Goal: Task Accomplishment & Management: Manage account settings

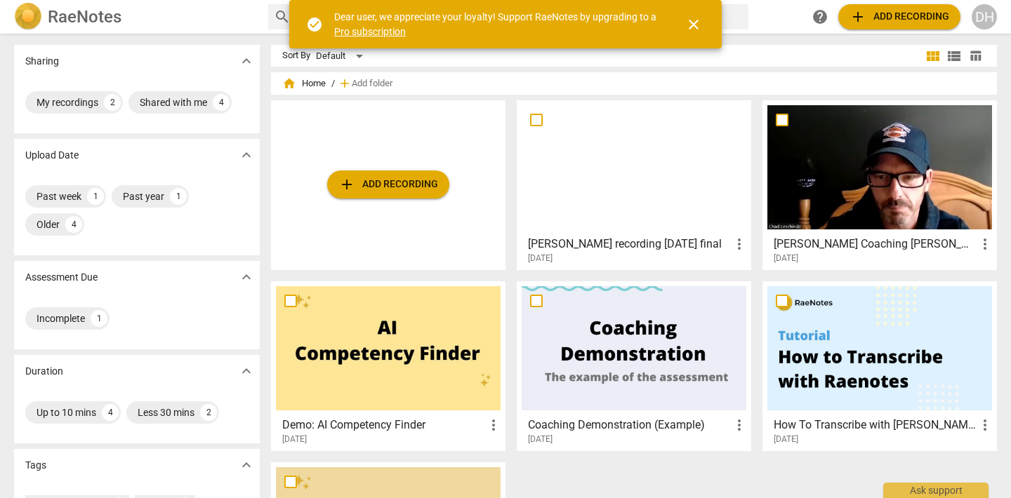
click at [690, 26] on span "close" at bounding box center [693, 24] width 17 height 17
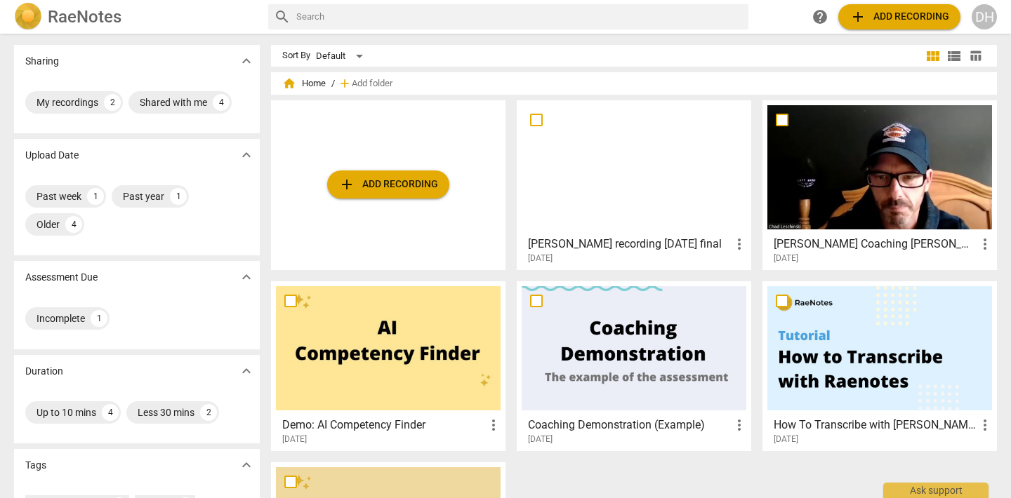
click at [641, 185] on div at bounding box center [633, 167] width 225 height 124
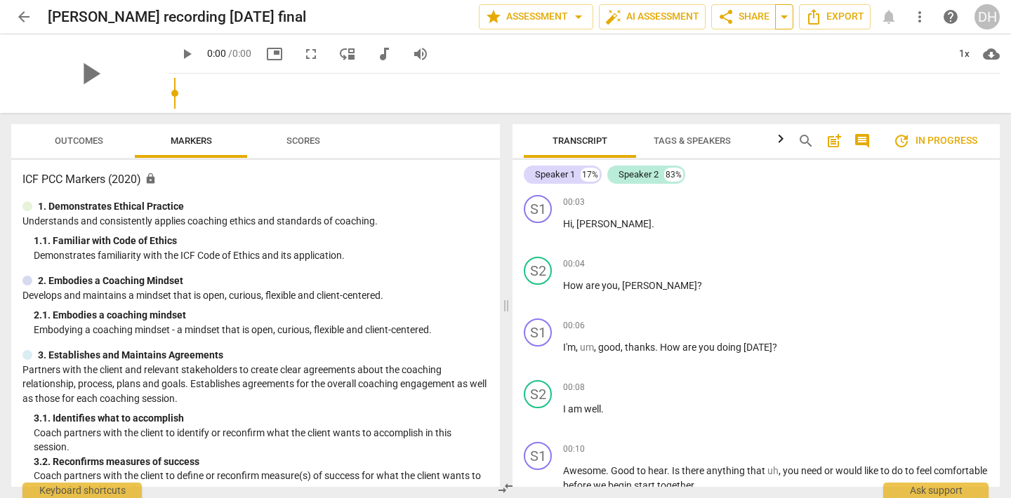
click at [783, 20] on span "arrow_drop_down" at bounding box center [784, 16] width 17 height 17
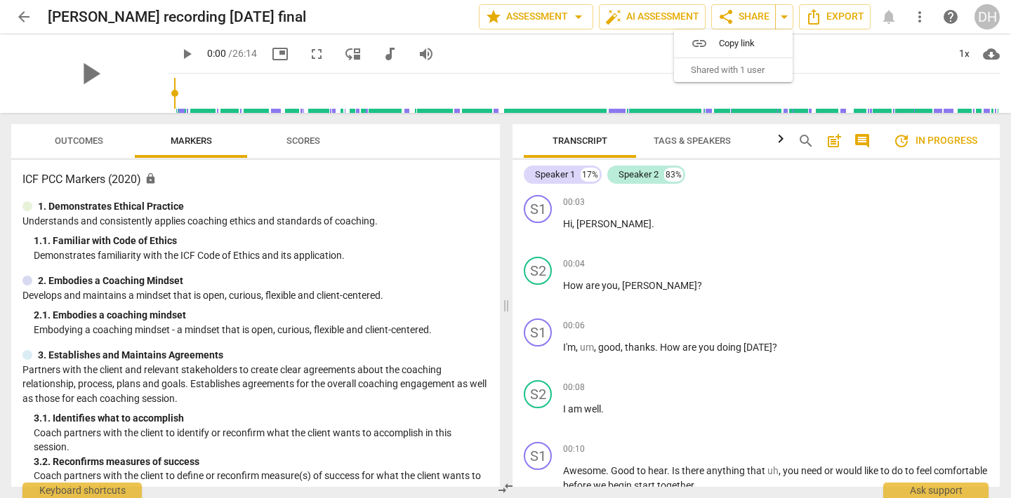
click at [743, 67] on span "Shared with 1 user" at bounding box center [728, 70] width 74 height 13
click at [741, 74] on span "Shared with 1 user" at bounding box center [728, 70] width 74 height 13
click at [839, 21] on span "Export" at bounding box center [834, 16] width 59 height 17
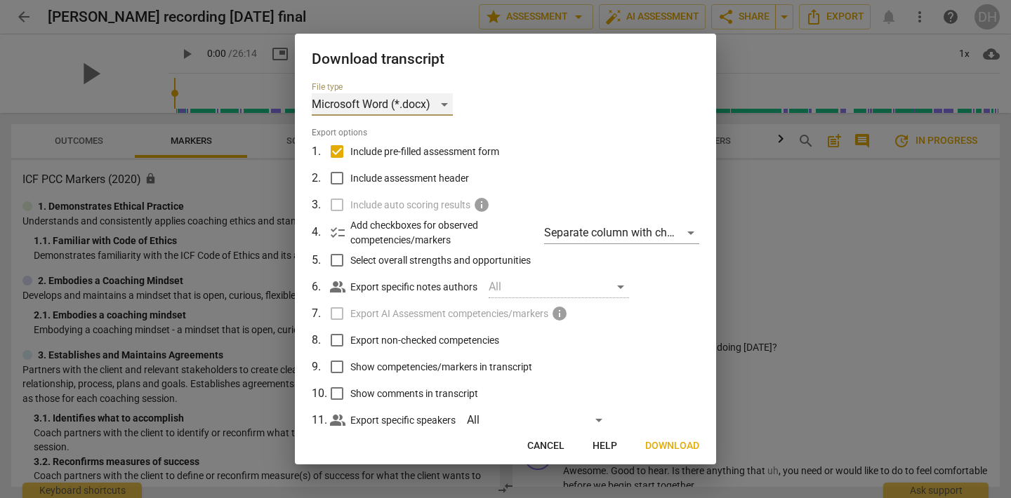
click at [446, 101] on div "Microsoft Word (*.docx)" at bounding box center [382, 104] width 141 height 22
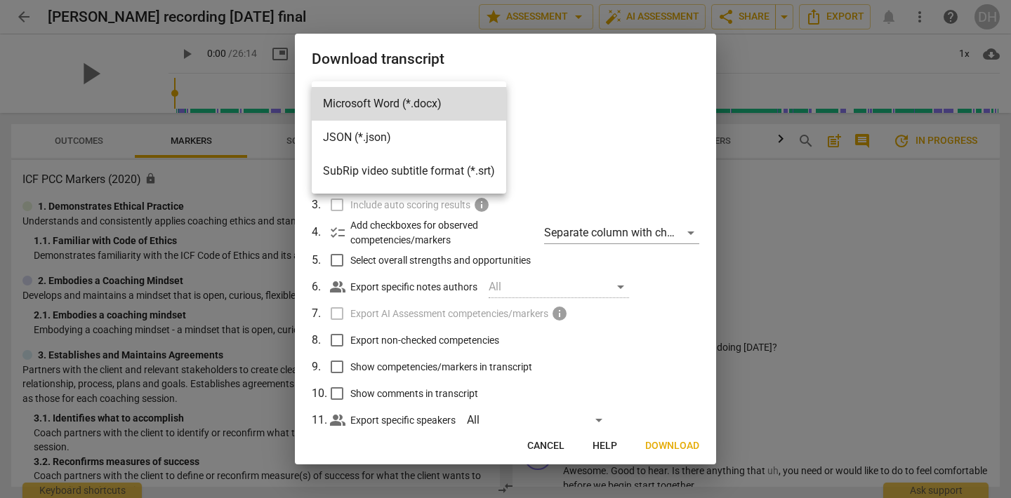
click at [853, 209] on div at bounding box center [505, 249] width 1011 height 498
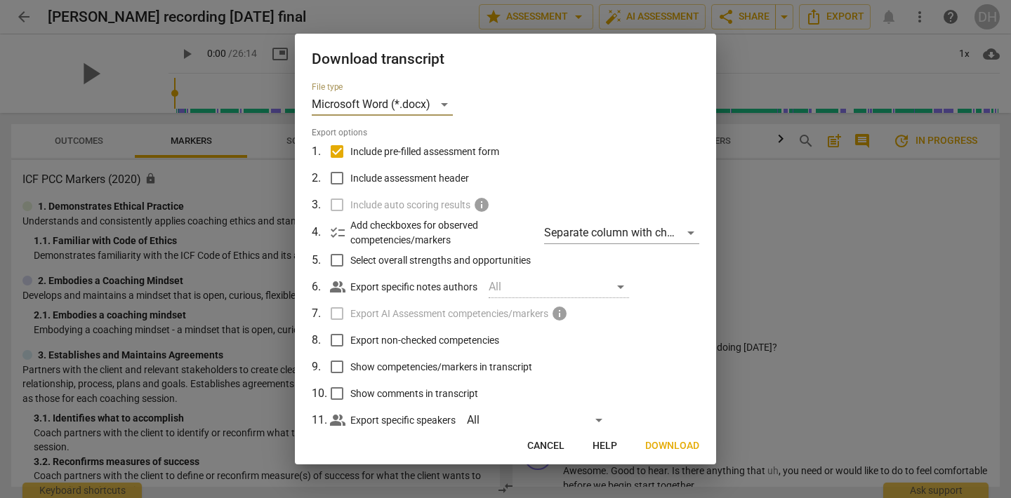
click at [543, 446] on span "Cancel" at bounding box center [545, 446] width 37 height 14
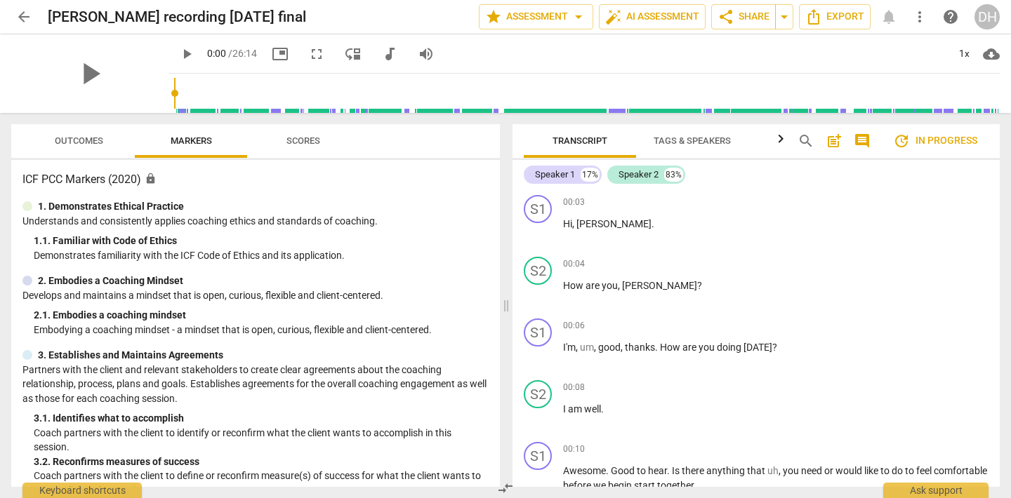
click at [20, 17] on span "arrow_back" at bounding box center [23, 16] width 17 height 17
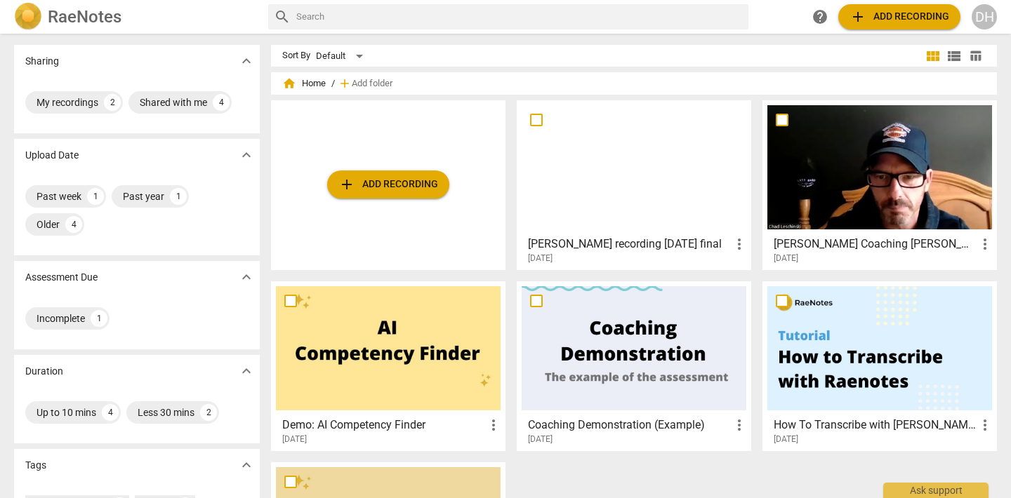
click at [894, 14] on span "add Add recording" at bounding box center [899, 16] width 100 height 17
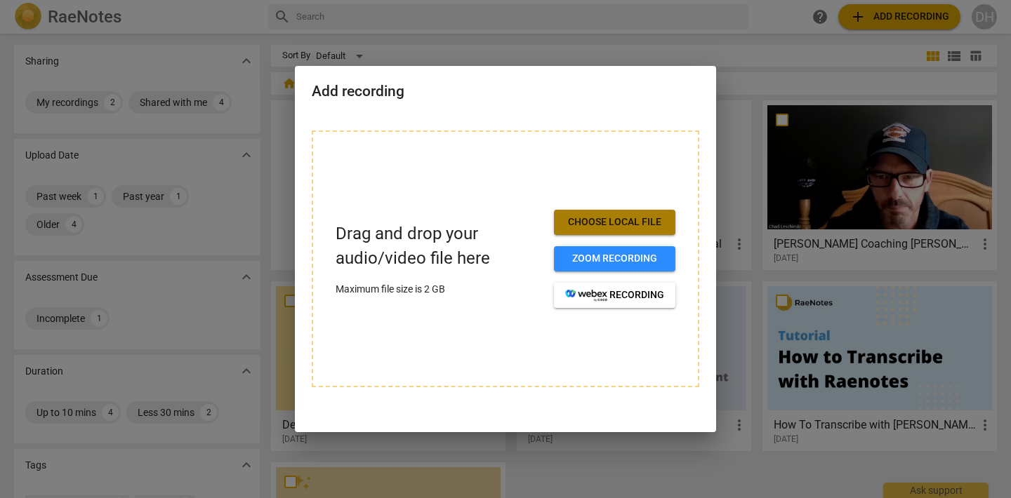
click at [609, 220] on span "Choose local file" at bounding box center [614, 222] width 99 height 14
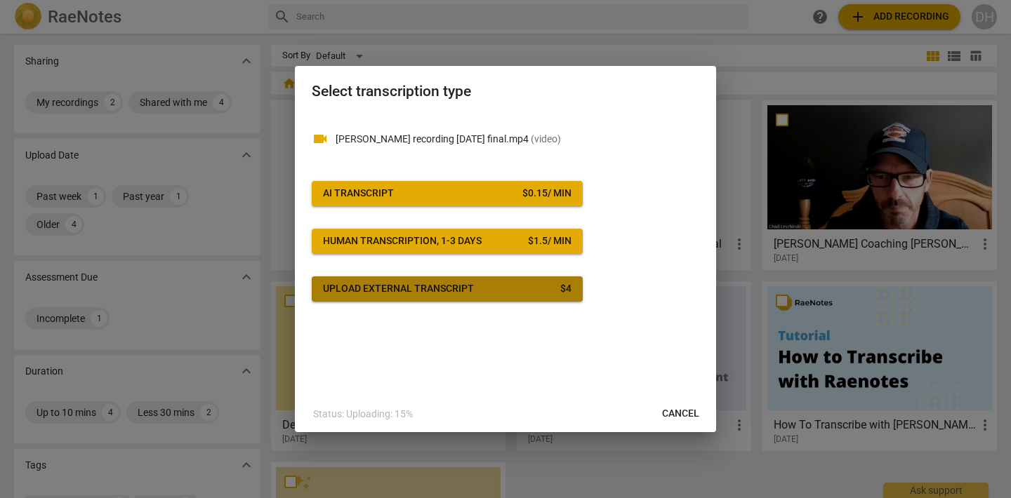
click at [435, 291] on div "Upload external transcript" at bounding box center [398, 289] width 151 height 14
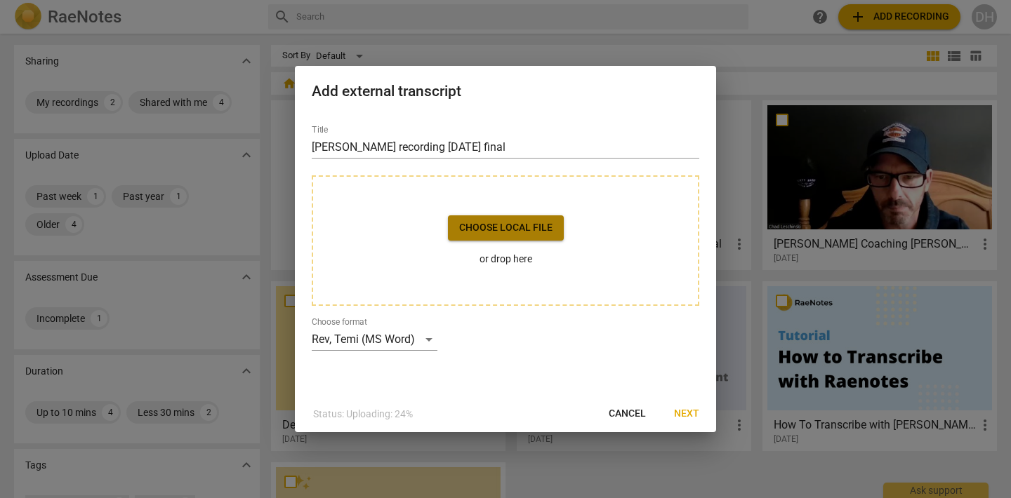
click at [506, 227] on span "Choose local file" at bounding box center [505, 228] width 93 height 14
click at [681, 411] on span "Next" at bounding box center [686, 414] width 25 height 14
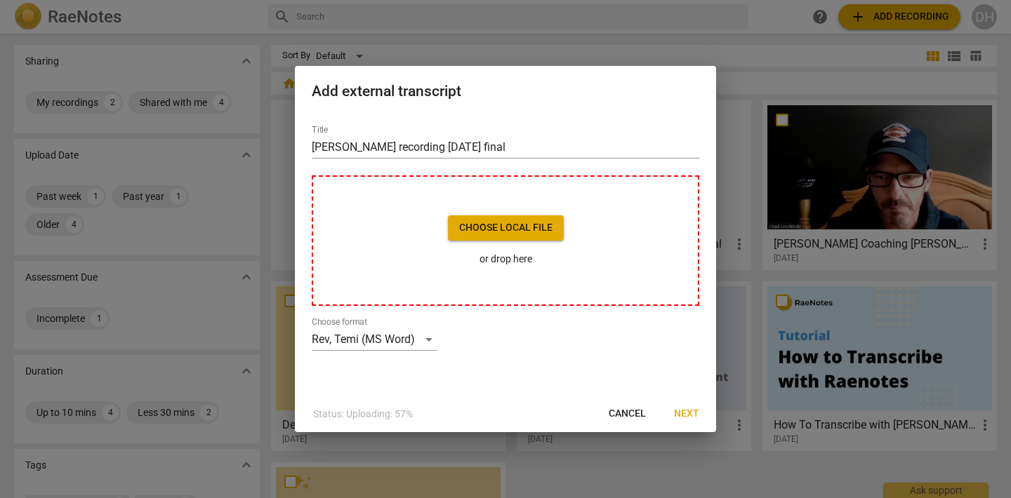
click at [712, 84] on div "Add external transcript" at bounding box center [505, 90] width 421 height 48
click at [295, 70] on div "Add external transcript" at bounding box center [505, 90] width 421 height 48
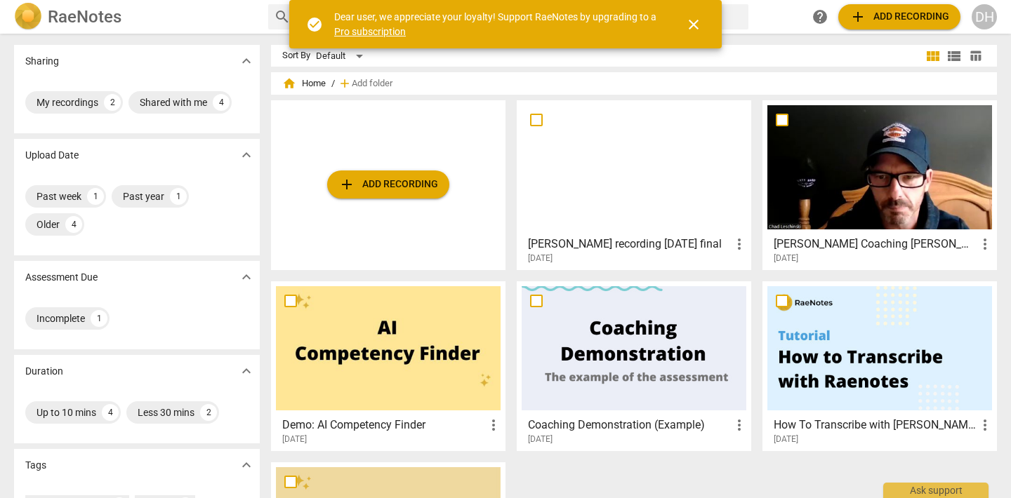
click at [696, 23] on span "close" at bounding box center [693, 24] width 17 height 17
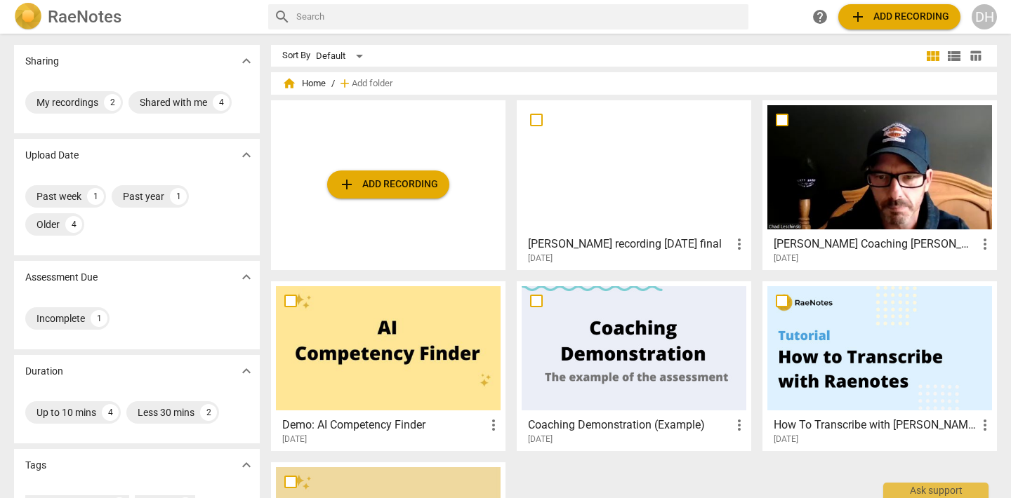
click at [900, 17] on span "add Add recording" at bounding box center [899, 16] width 100 height 17
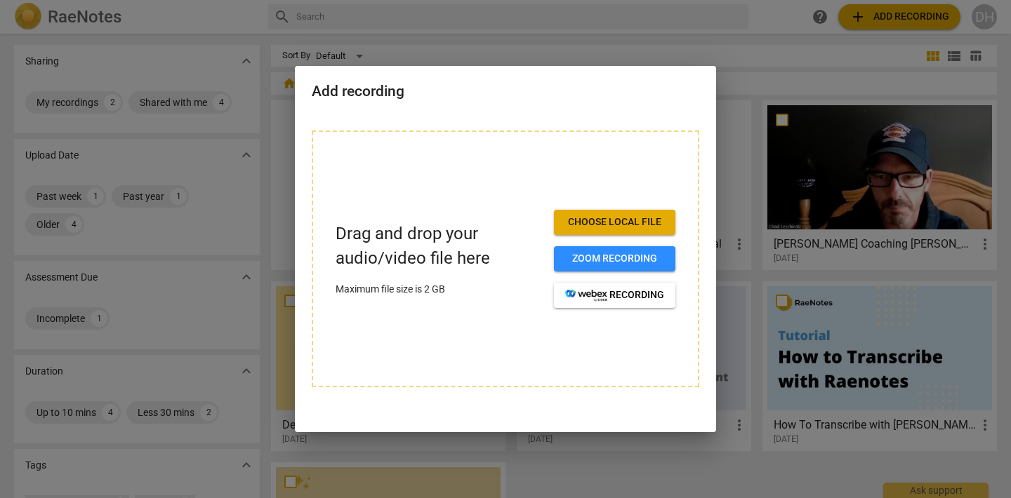
click at [624, 217] on span "Choose local file" at bounding box center [614, 222] width 99 height 14
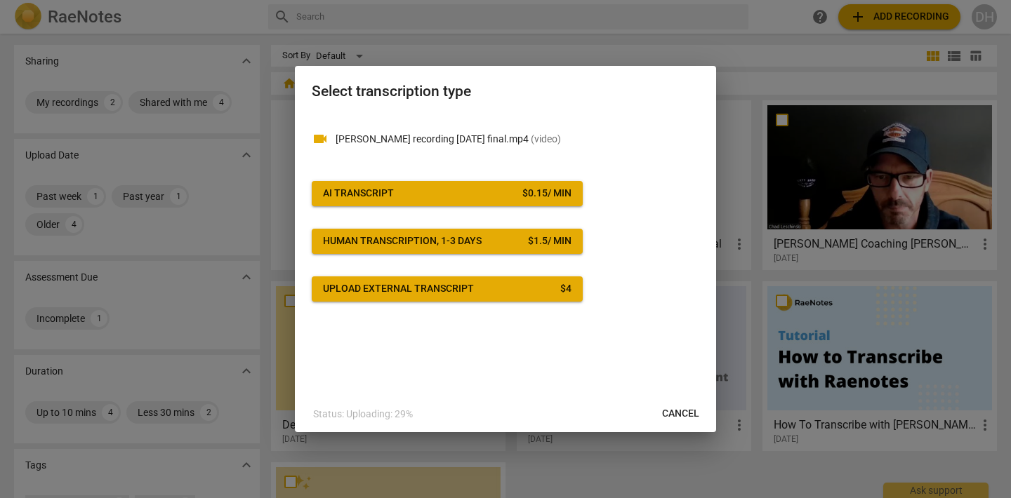
click at [410, 197] on span "AI Transcript $ 0.15 / min" at bounding box center [447, 194] width 248 height 14
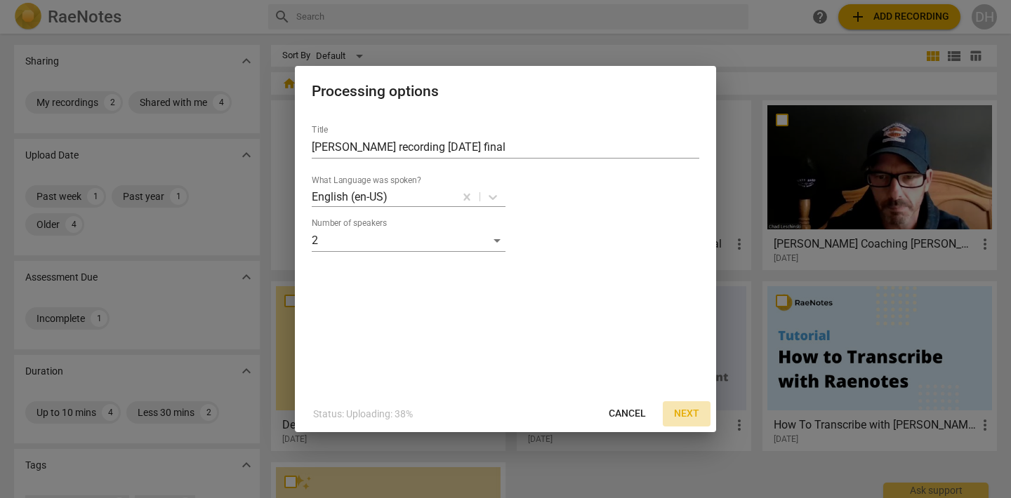
click at [686, 410] on span "Next" at bounding box center [686, 414] width 25 height 14
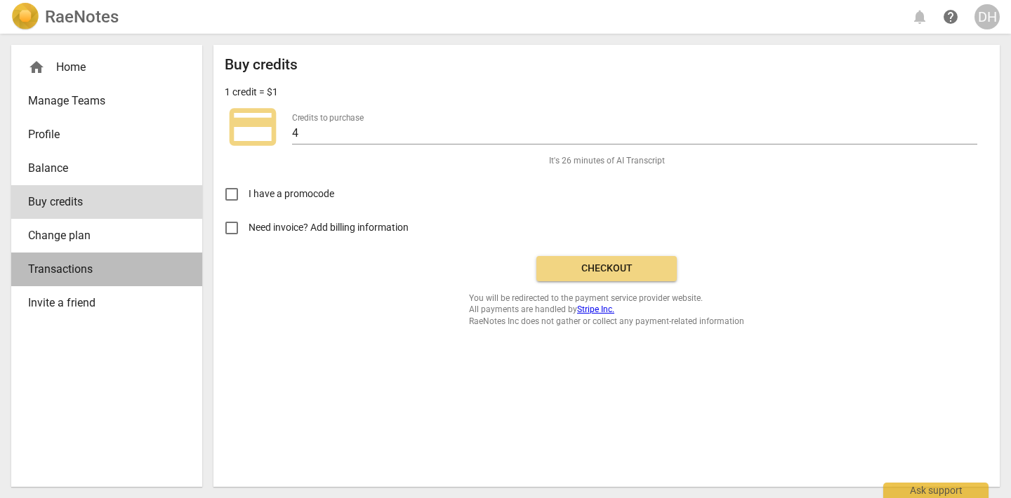
click at [85, 267] on span "Transactions" at bounding box center [101, 269] width 146 height 17
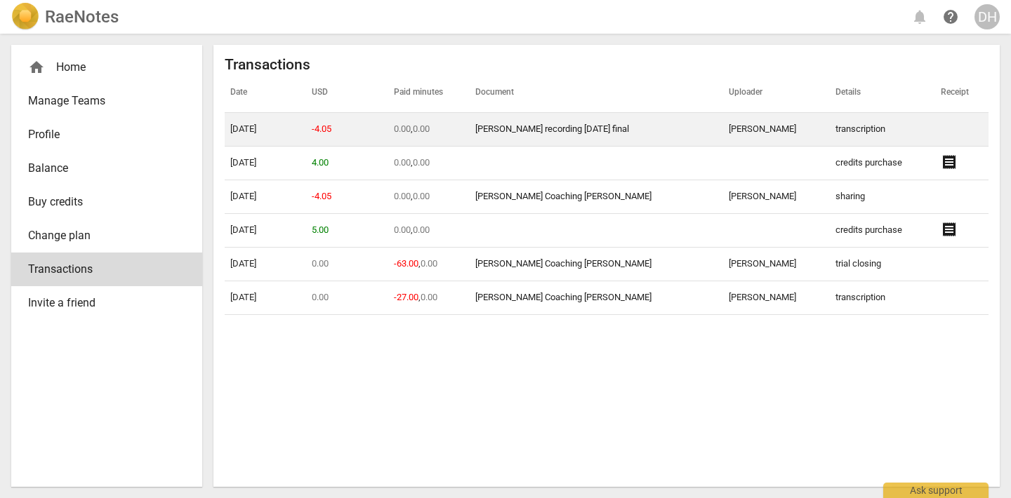
click at [846, 127] on td "transcription" at bounding box center [882, 130] width 105 height 34
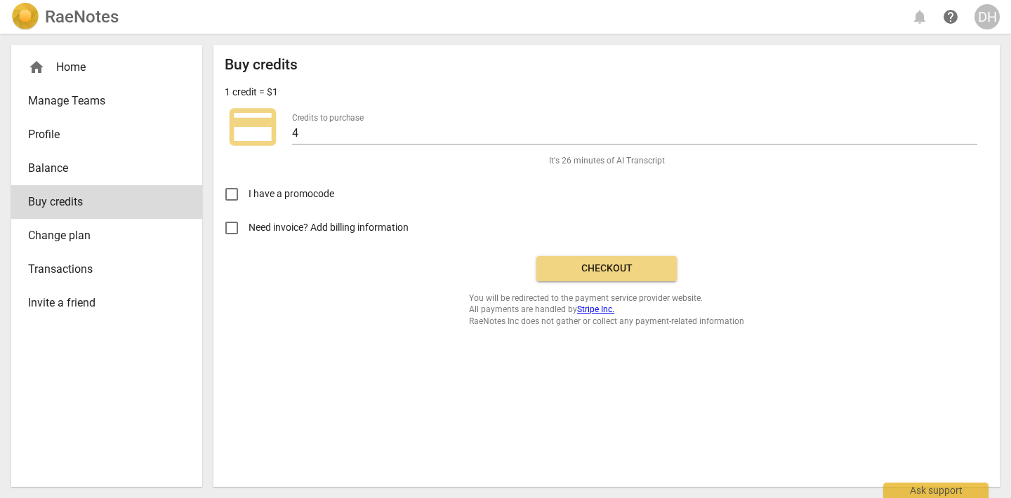
click at [608, 267] on span "Checkout" at bounding box center [606, 269] width 118 height 14
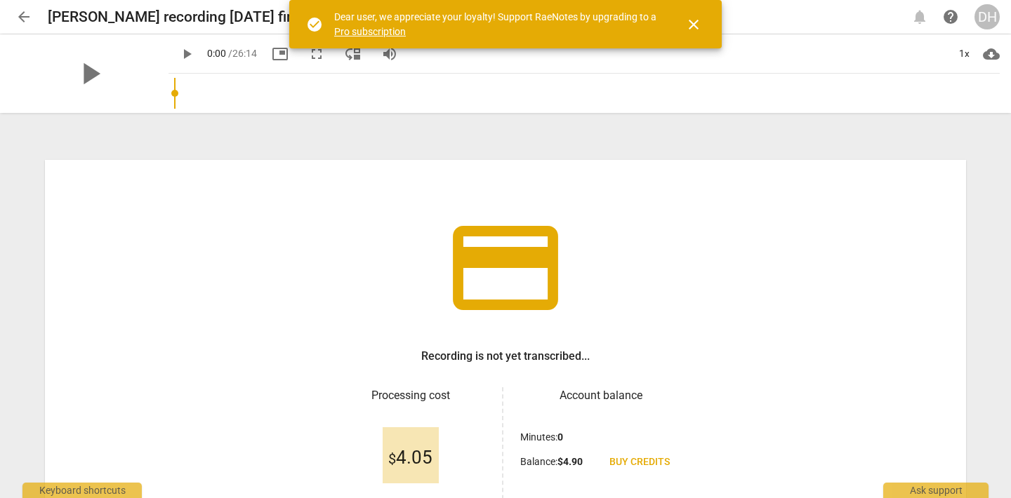
click at [693, 22] on span "close" at bounding box center [693, 24] width 17 height 17
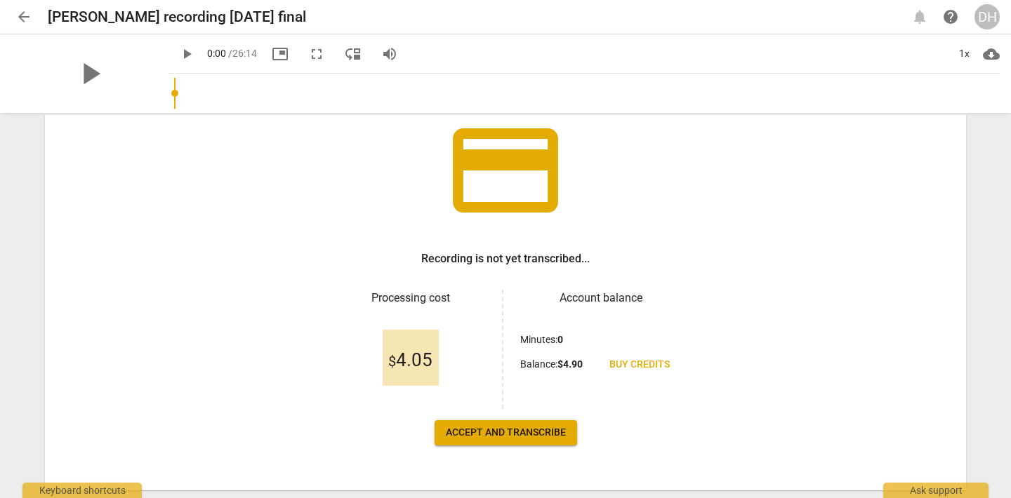
scroll to position [93, 0]
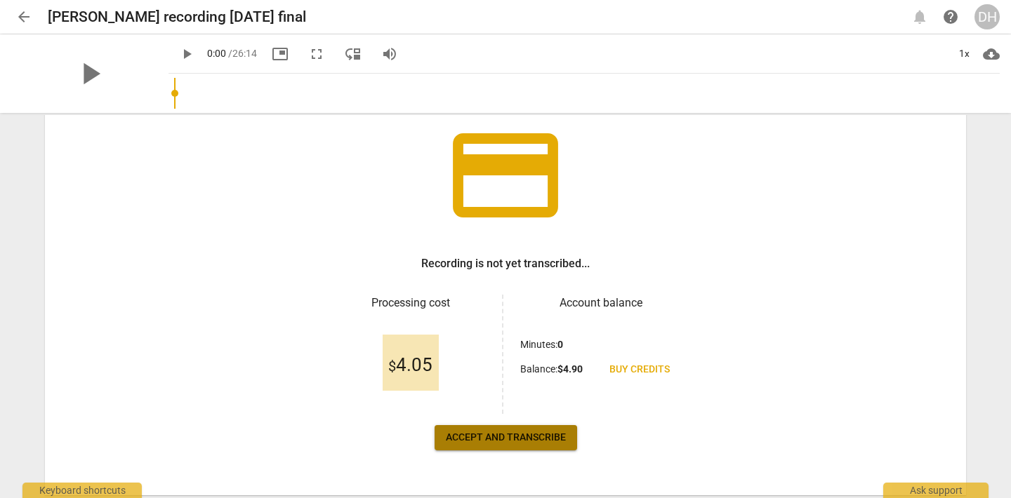
click at [519, 436] on span "Accept and transcribe" at bounding box center [506, 438] width 120 height 14
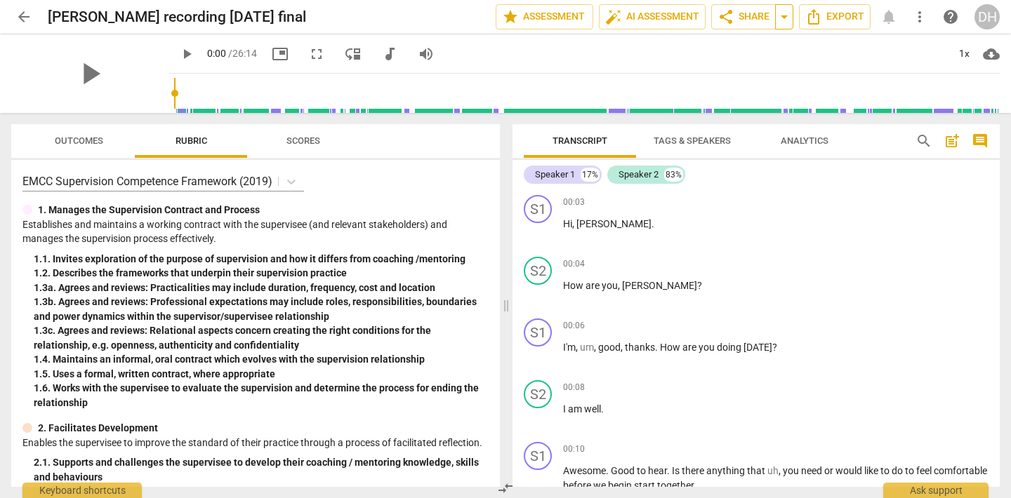
click at [785, 15] on span "arrow_drop_down" at bounding box center [784, 16] width 17 height 17
click at [750, 15] on span "share Share" at bounding box center [743, 16] width 52 height 17
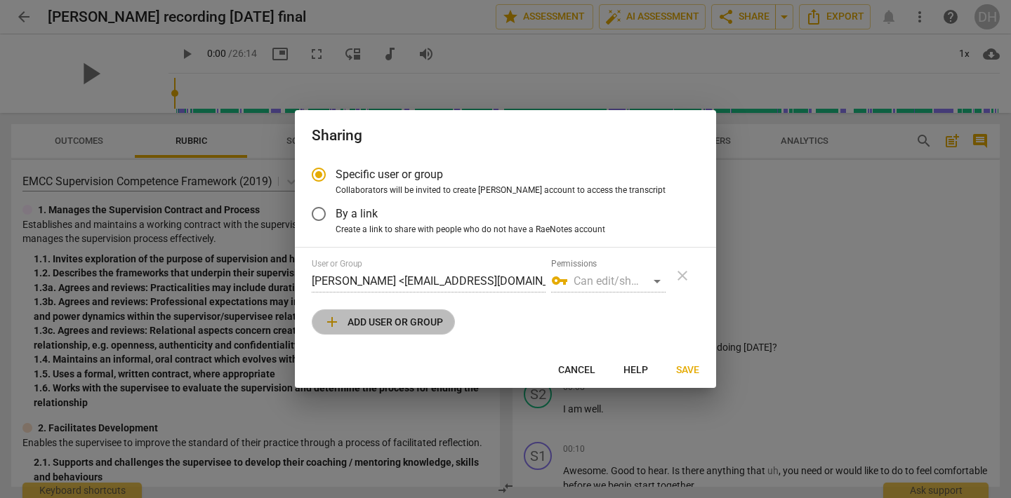
click at [331, 321] on span "add" at bounding box center [332, 322] width 17 height 17
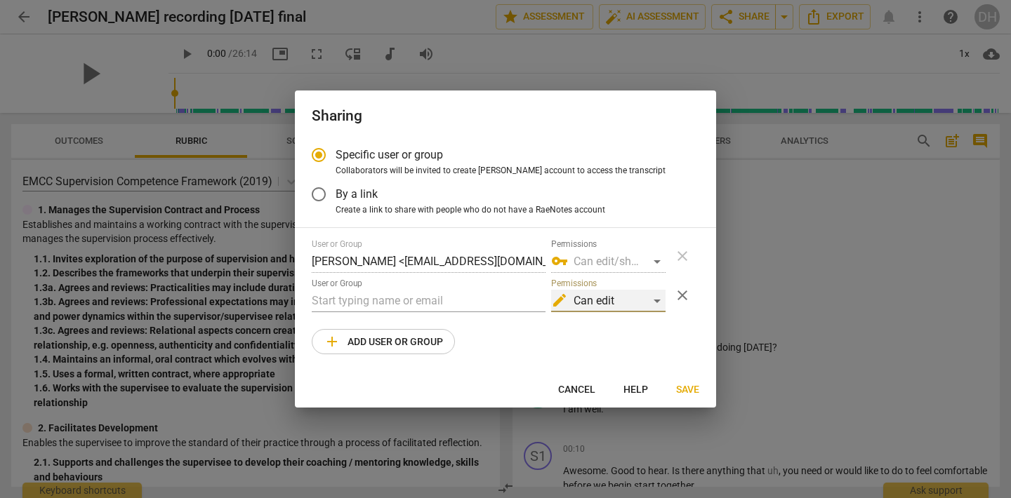
click at [657, 299] on div "edit Can edit" at bounding box center [608, 301] width 114 height 22
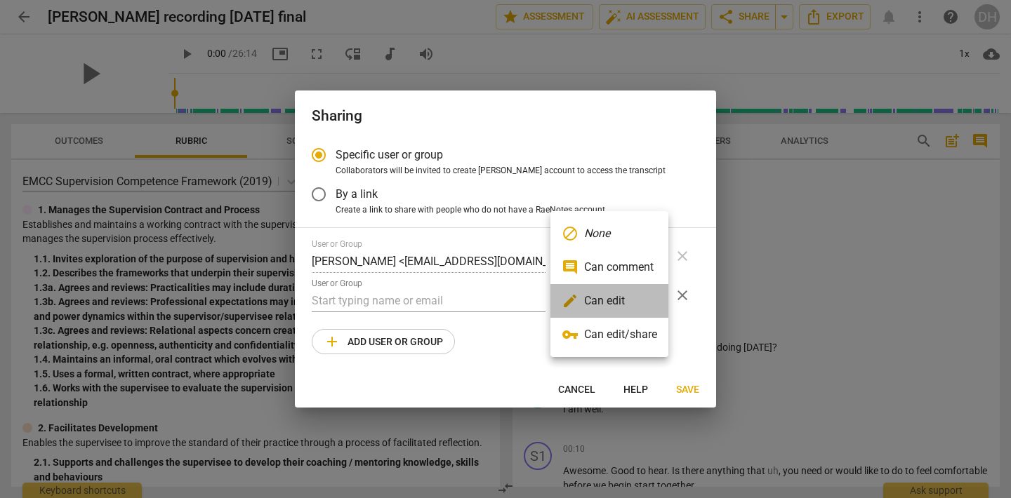
click at [609, 305] on li "edit Can edit" at bounding box center [609, 301] width 118 height 34
radio input "false"
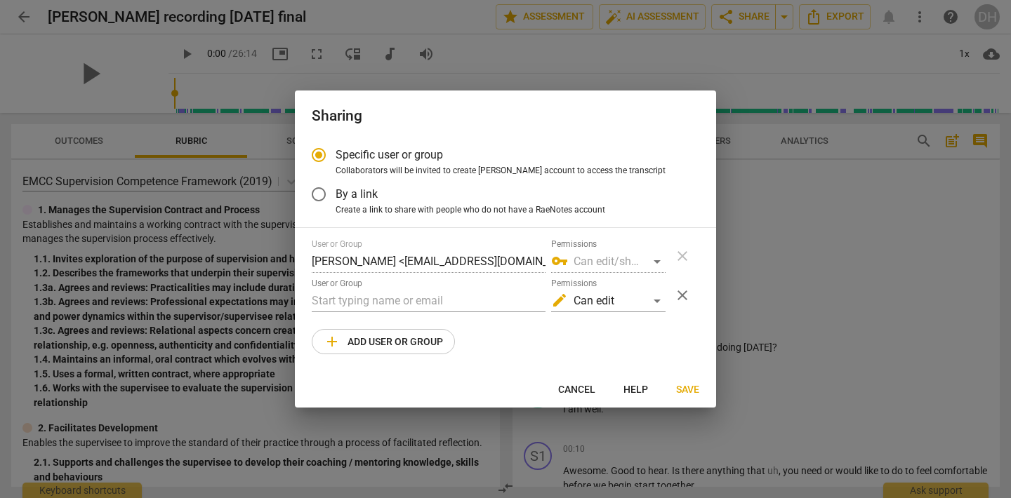
click at [655, 260] on div "vpn_key Can edit/share" at bounding box center [608, 262] width 114 height 22
click at [653, 258] on div "vpn_key Can edit/share" at bounding box center [608, 262] width 114 height 22
click at [310, 297] on div "Specific user or group Collaborators will be invited to create RaeNotes account…" at bounding box center [505, 254] width 421 height 233
click at [317, 300] on input "text" at bounding box center [429, 301] width 234 height 22
type input "jennifer@coachacademy.com"
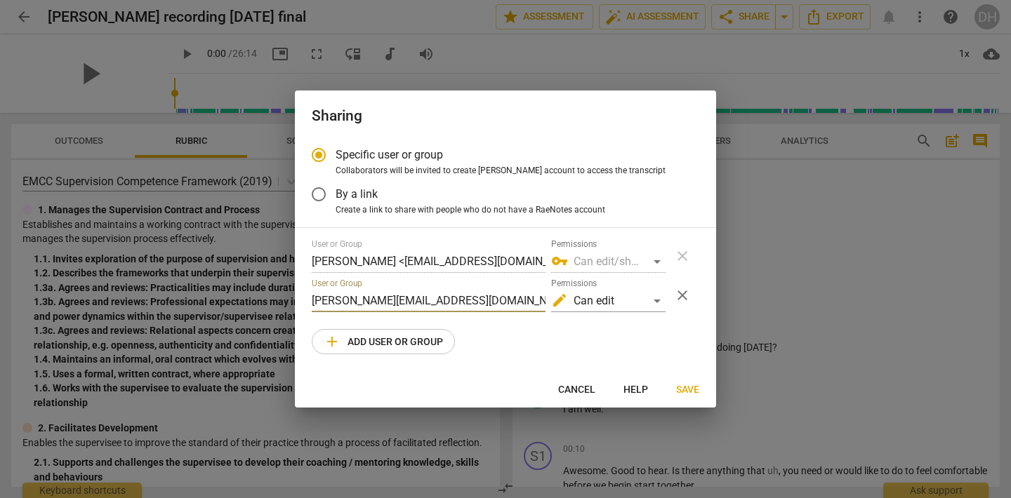
click at [689, 387] on span "Save" at bounding box center [687, 390] width 23 height 14
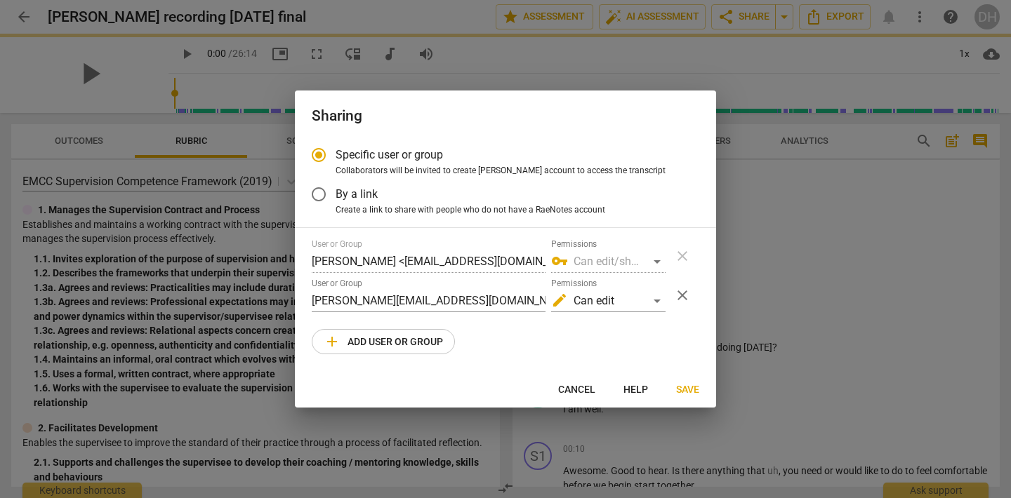
radio input "false"
type input "Jenn Gaudette <jennifer@coachacademy.com>"
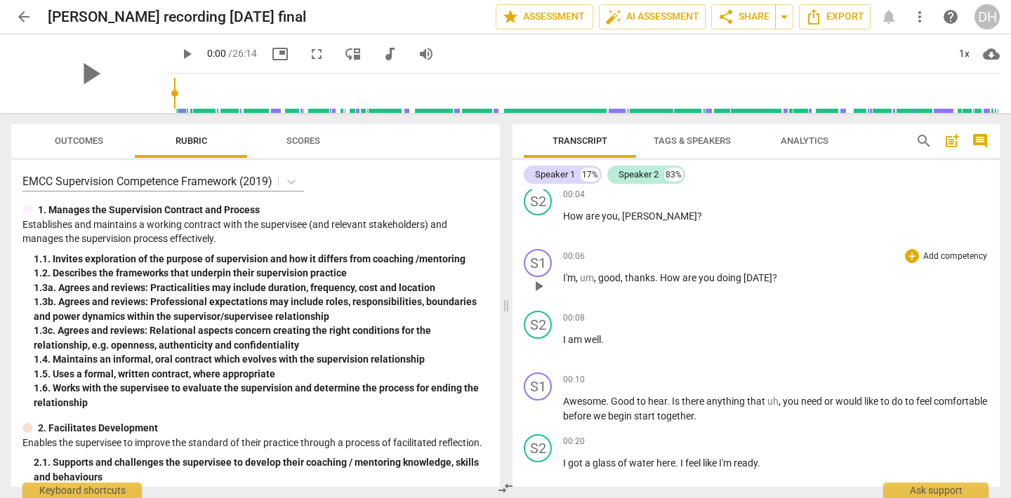
scroll to position [75, 0]
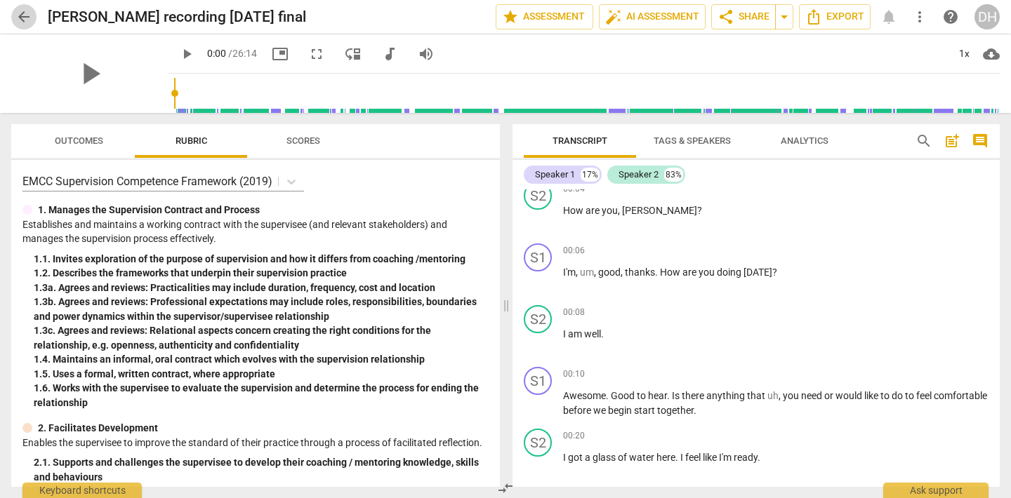
click at [27, 19] on span "arrow_back" at bounding box center [23, 16] width 17 height 17
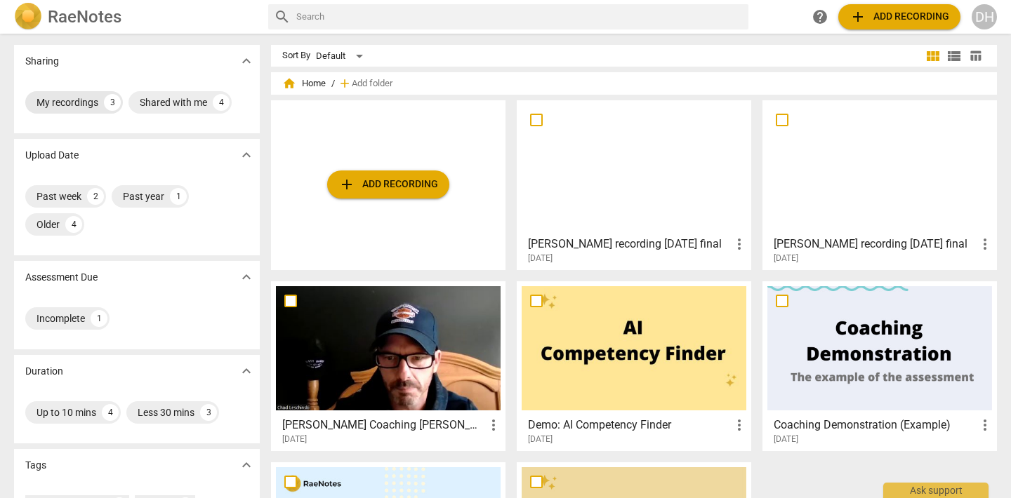
click at [71, 101] on div "My recordings" at bounding box center [67, 102] width 62 height 14
